Goal: Find specific page/section: Find specific page/section

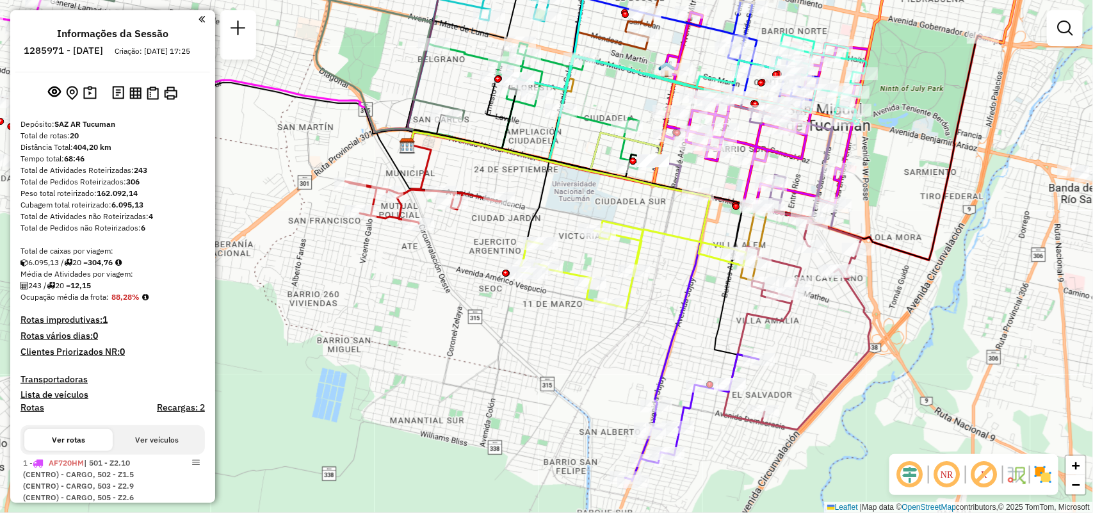
click at [1071, 30] on em at bounding box center [1064, 27] width 15 height 15
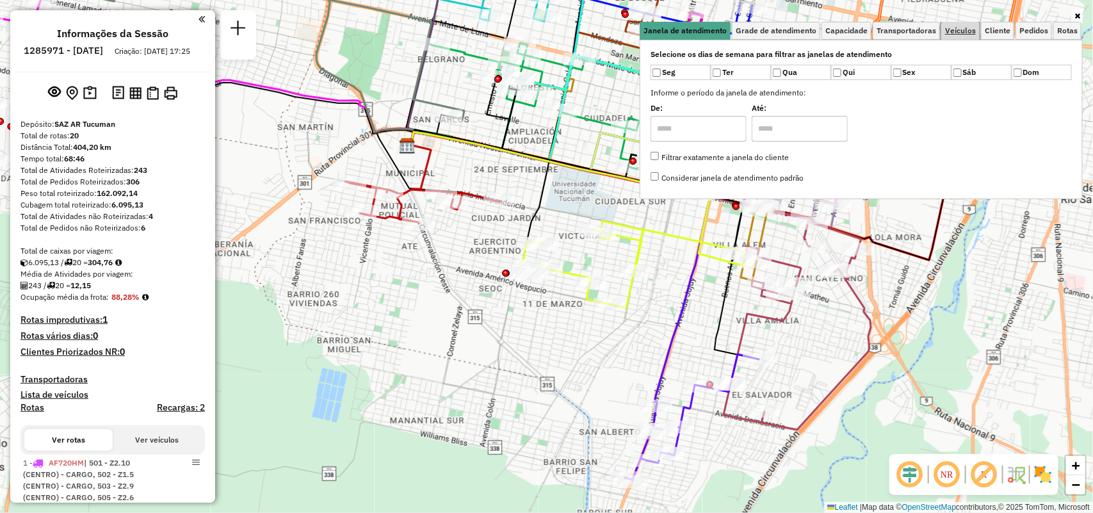
click at [968, 33] on span "Veículos" at bounding box center [960, 31] width 31 height 8
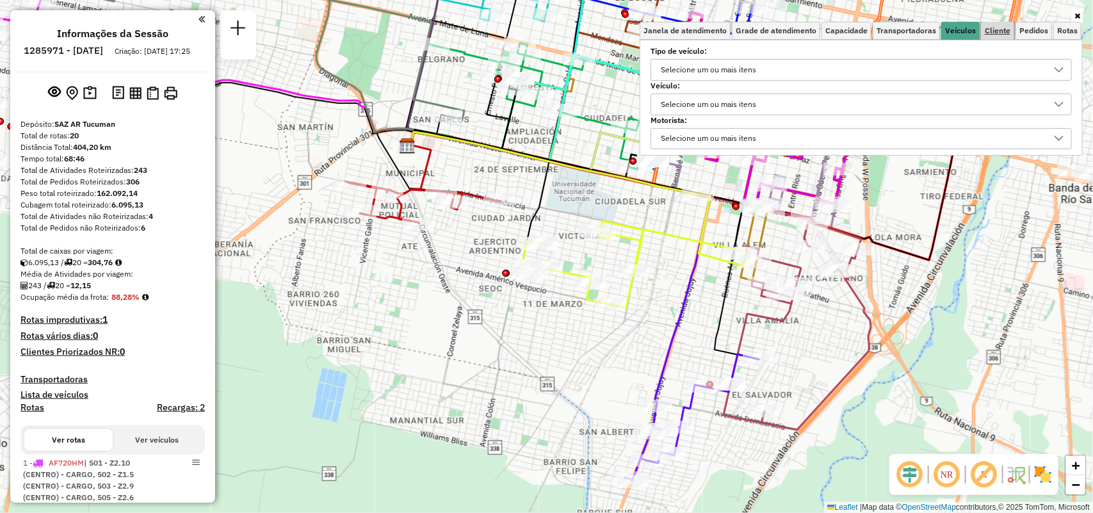
click at [984, 28] on span "Cliente" at bounding box center [997, 31] width 26 height 8
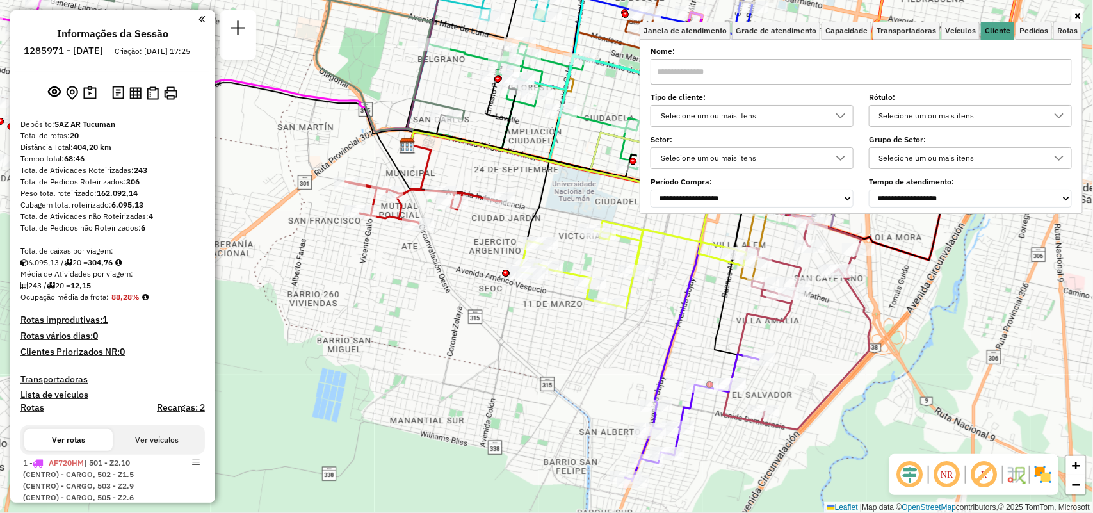
click at [928, 75] on input "text" at bounding box center [860, 72] width 421 height 26
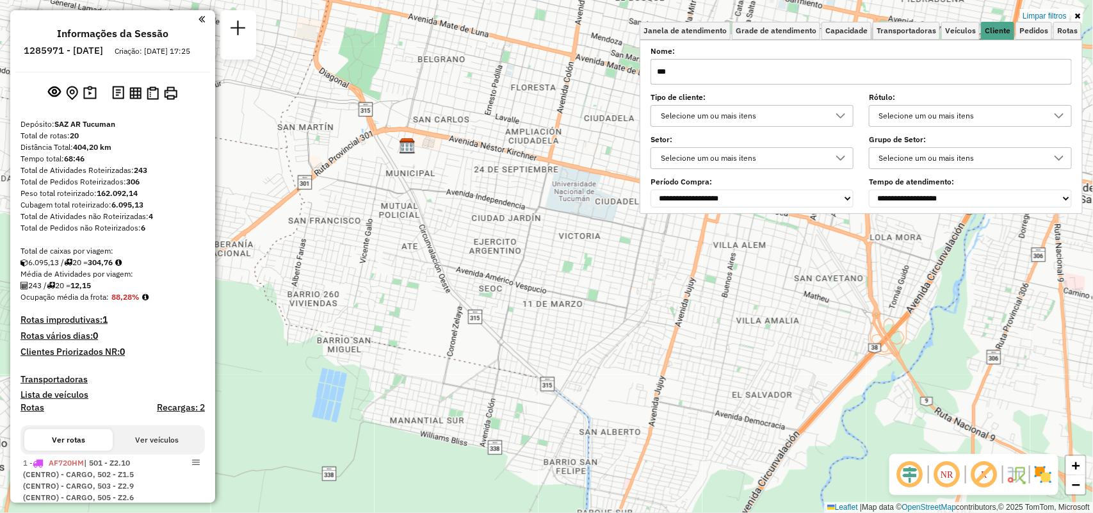
click at [977, 20] on div "Limpar filtros" at bounding box center [860, 16] width 443 height 12
click at [974, 27] on span "Veículos" at bounding box center [960, 31] width 31 height 8
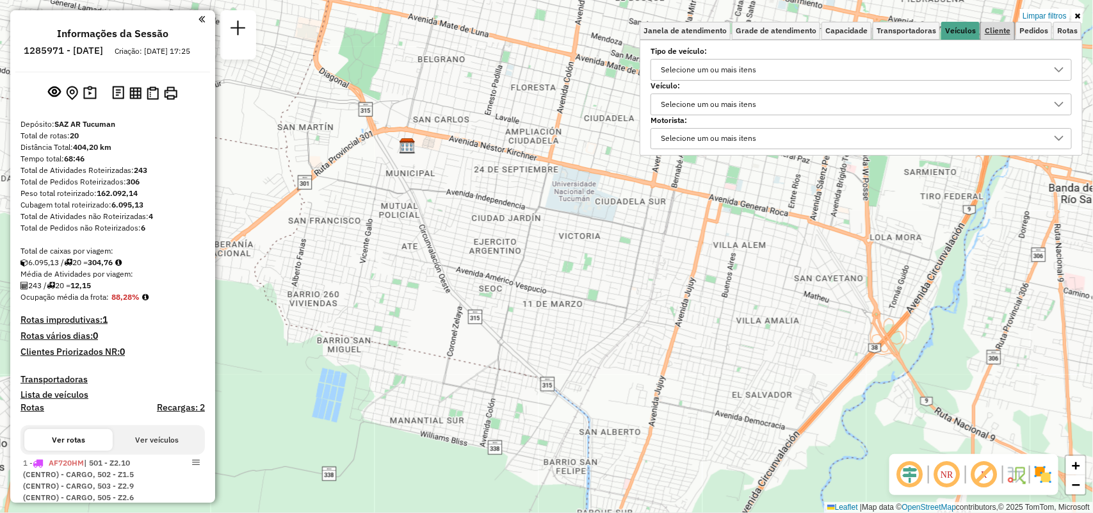
click at [997, 30] on span "Cliente" at bounding box center [997, 31] width 26 height 8
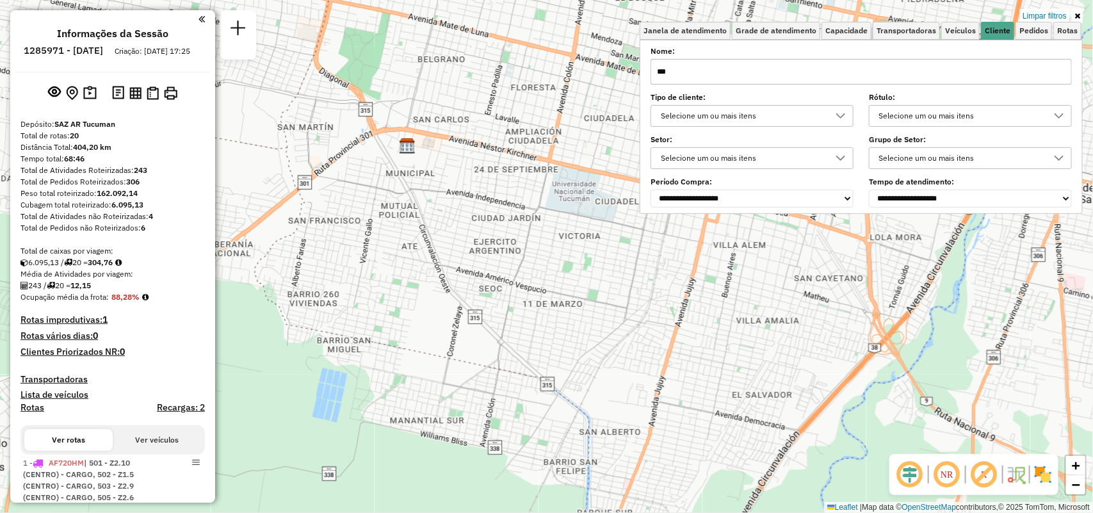
click at [1019, 79] on input "***" at bounding box center [860, 72] width 421 height 26
type input "*"
click at [960, 29] on span "Veículos" at bounding box center [960, 31] width 31 height 8
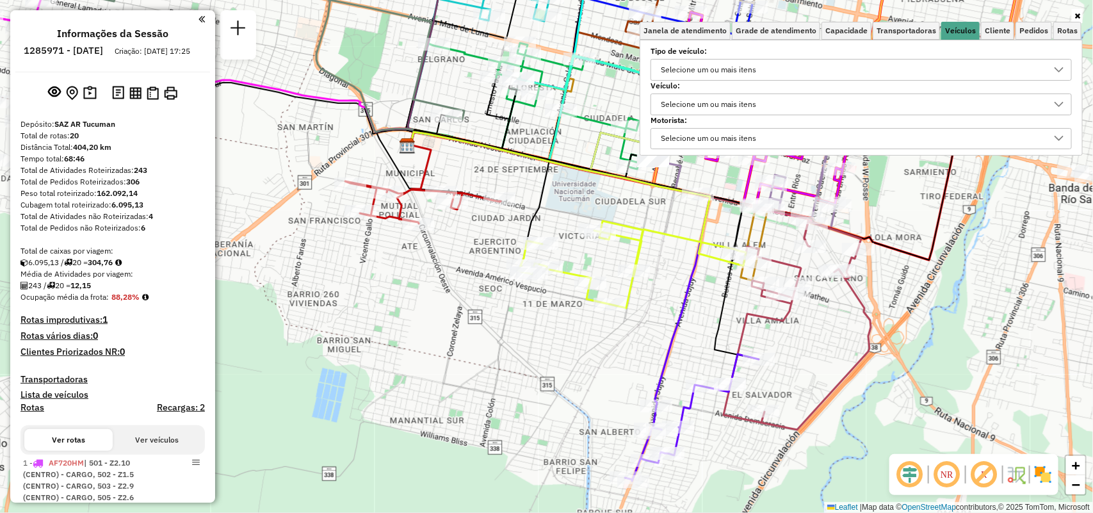
click at [914, 56] on label "Tipo de veículo:" at bounding box center [860, 51] width 421 height 12
click at [932, 68] on div "Selecione um ou mais itens" at bounding box center [851, 70] width 390 height 20
type input "***"
click at [855, 118] on li "Y53 - 345Cx - 9520Kg" at bounding box center [865, 128] width 412 height 24
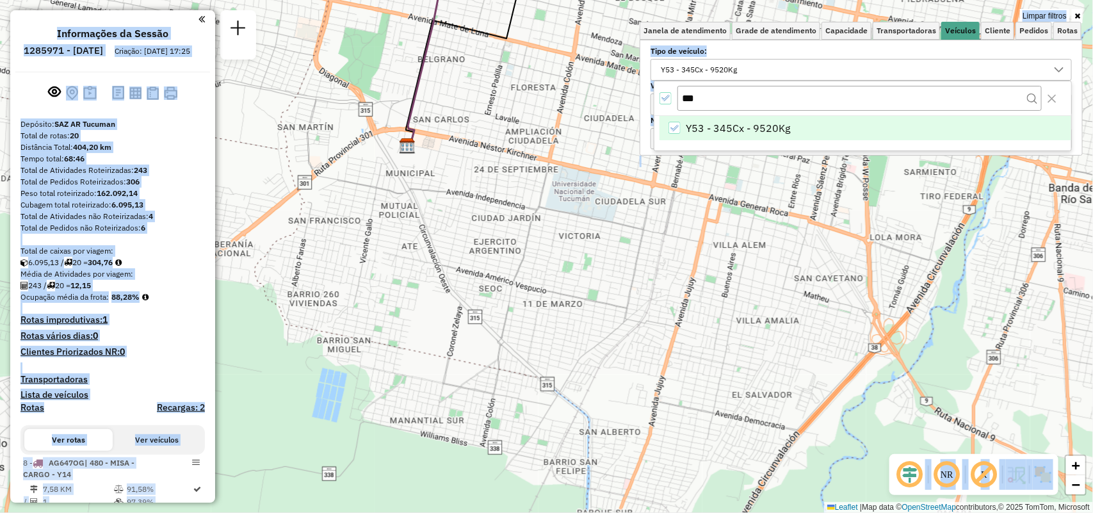
drag, startPoint x: 602, startPoint y: 366, endPoint x: 556, endPoint y: 132, distance: 238.1
click at [496, 453] on hb-app "Aplicando filtros Pop-up bloqueado! Seu navegador bloqueou automáticamente a ab…" at bounding box center [546, 256] width 1093 height 513
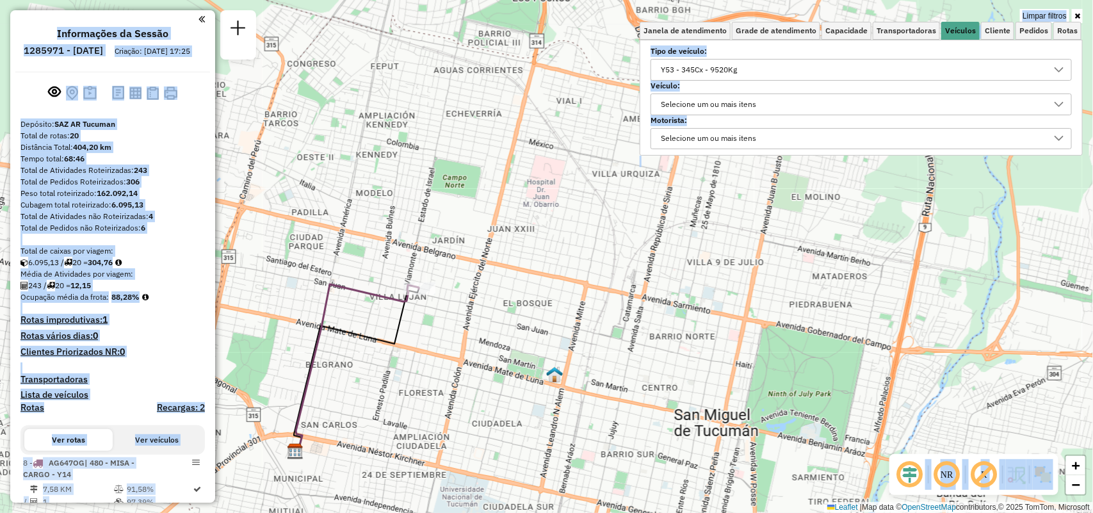
drag, startPoint x: 616, startPoint y: 87, endPoint x: 498, endPoint y: 389, distance: 323.7
click at [498, 389] on div "Limpar filtros Janela de atendimento Grade de atendimento Capacidade Transporta…" at bounding box center [546, 256] width 1093 height 513
